Goal: Task Accomplishment & Management: Manage account settings

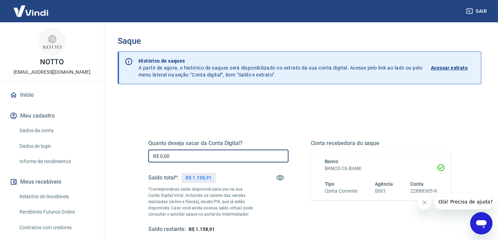
click at [221, 157] on input "R$ 0,00" at bounding box center [218, 155] width 140 height 13
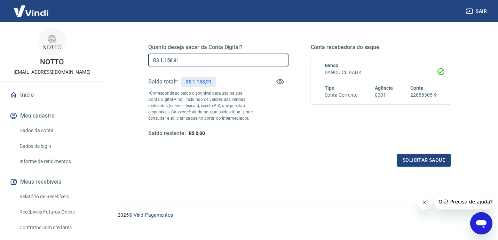
scroll to position [104, 0]
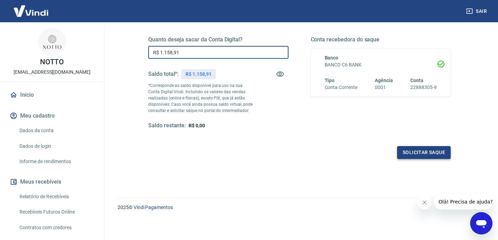
type input "R$ 1.158,91"
click at [420, 153] on button "Solicitar saque" at bounding box center [424, 152] width 54 height 13
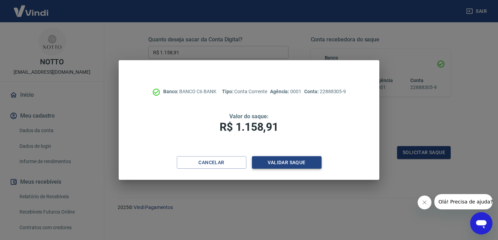
click at [312, 162] on button "Validar saque" at bounding box center [287, 162] width 70 height 13
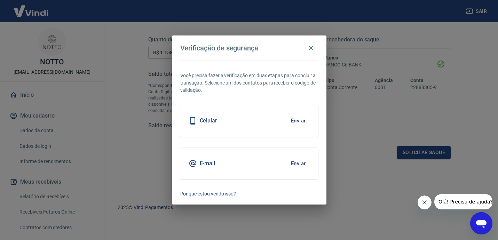
click at [298, 121] on button "Enviar" at bounding box center [298, 120] width 23 height 15
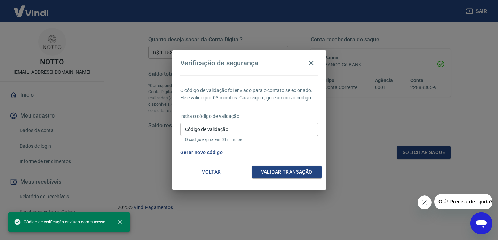
click at [279, 129] on input "Código de validação" at bounding box center [249, 129] width 138 height 13
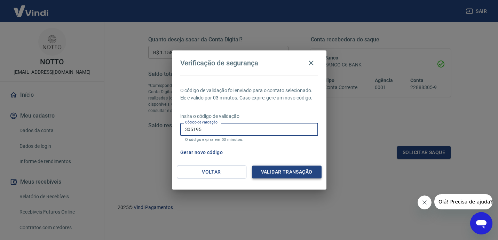
type input "305195"
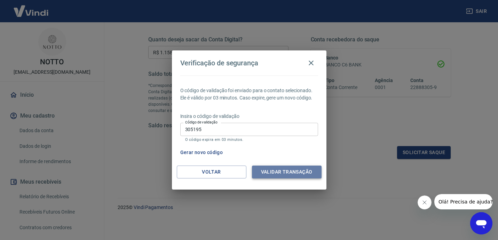
click at [305, 177] on button "Validar transação" at bounding box center [287, 171] width 70 height 13
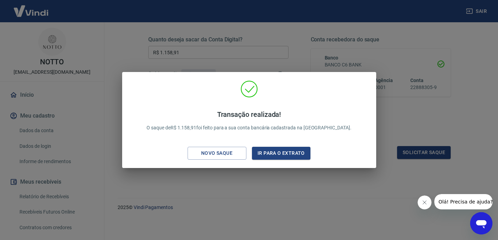
click at [315, 35] on div "Transação realizada! O saque de R$ 1.158,91 foi feito para a sua conta bancária…" at bounding box center [249, 120] width 498 height 240
